Goal: Task Accomplishment & Management: Manage account settings

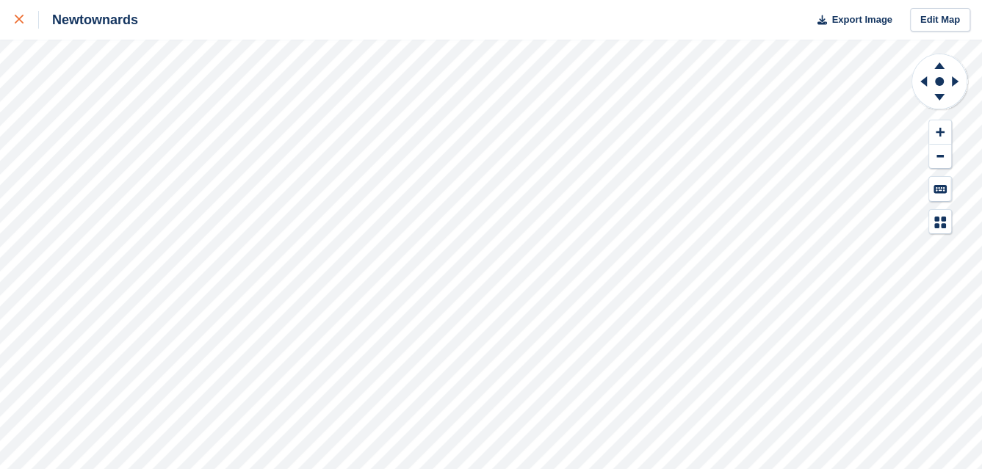
click at [18, 23] on icon at bounding box center [19, 19] width 9 height 9
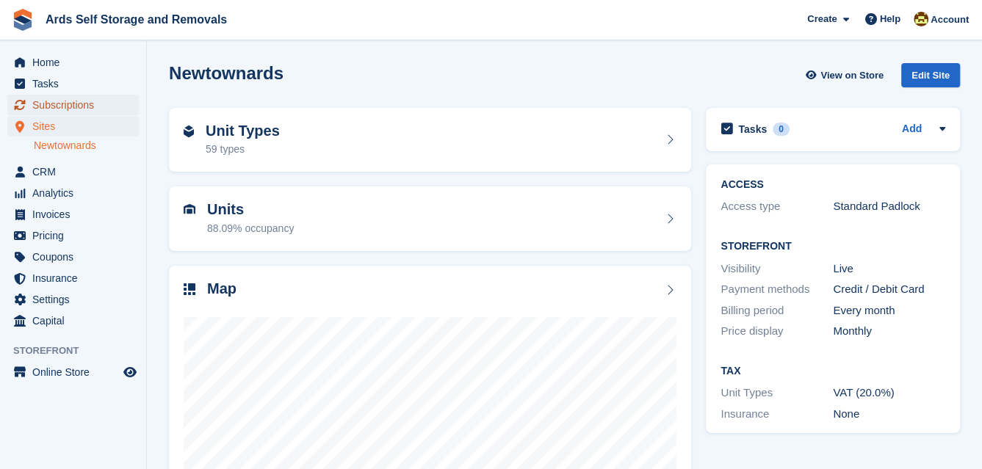
click at [57, 101] on span "Subscriptions" at bounding box center [76, 105] width 88 height 21
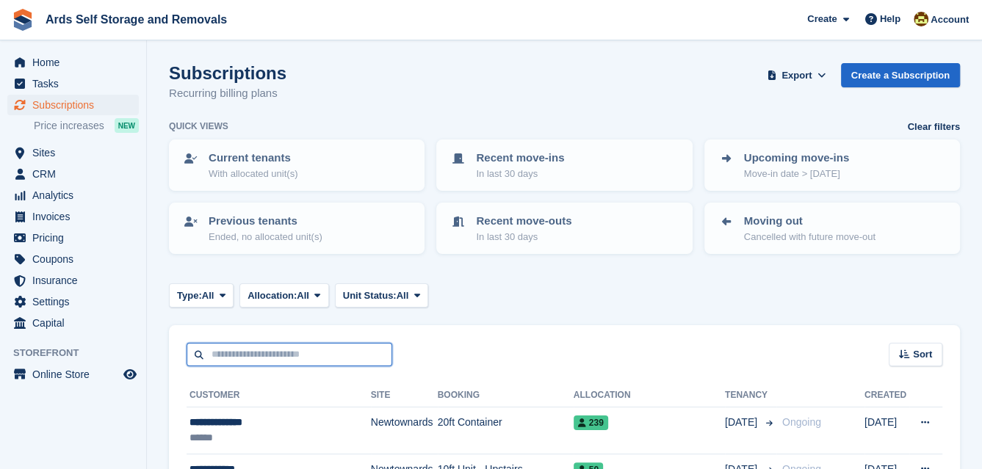
click at [212, 355] on input "text" at bounding box center [290, 355] width 206 height 24
type input "**********"
